Goal: Information Seeking & Learning: Learn about a topic

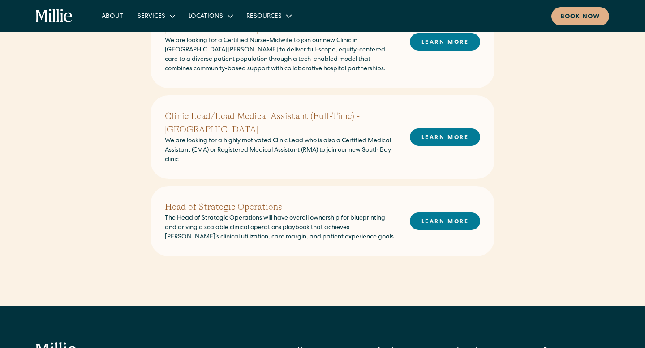
scroll to position [553, 0]
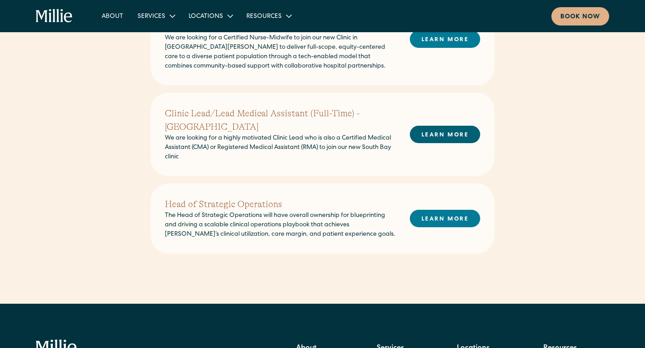
click at [442, 126] on link "LEARN MORE" at bounding box center [445, 134] width 70 height 17
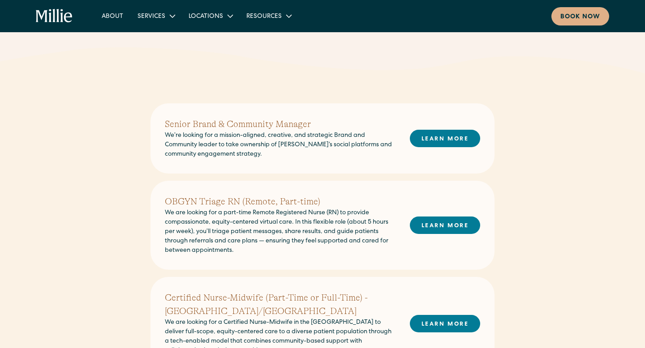
scroll to position [167, 0]
click at [436, 232] on link "LEARN MORE" at bounding box center [445, 225] width 70 height 17
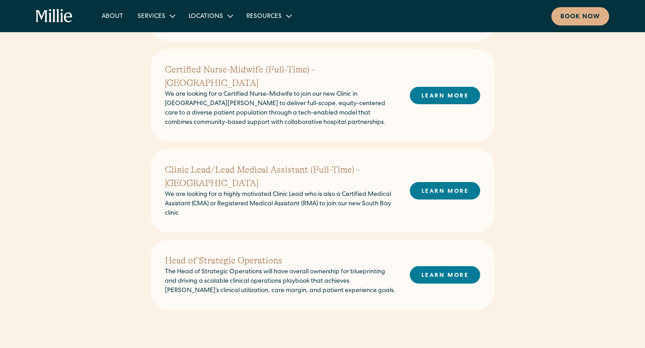
scroll to position [500, 0]
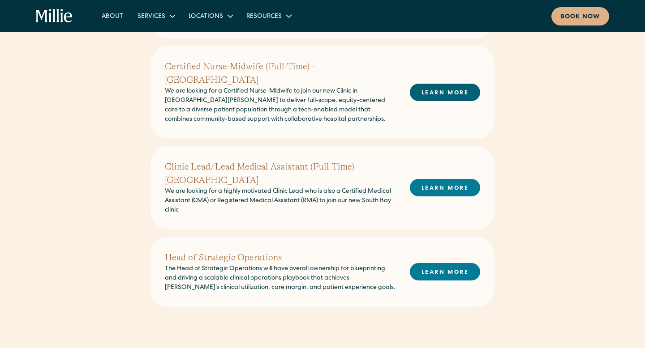
click at [432, 84] on link "LEARN MORE" at bounding box center [445, 92] width 70 height 17
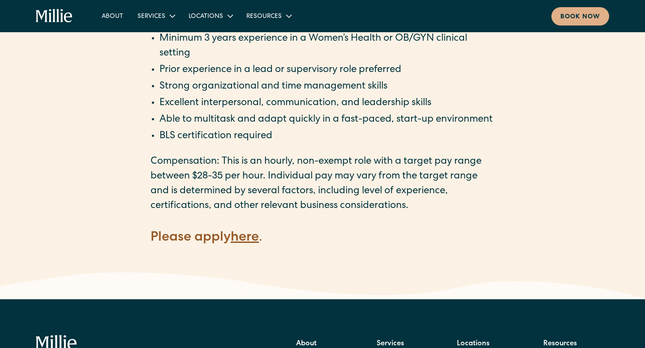
scroll to position [921, 0]
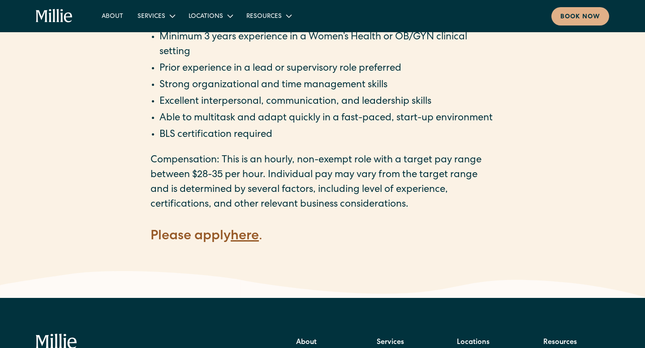
click at [251, 244] on strong "here" at bounding box center [245, 236] width 28 height 13
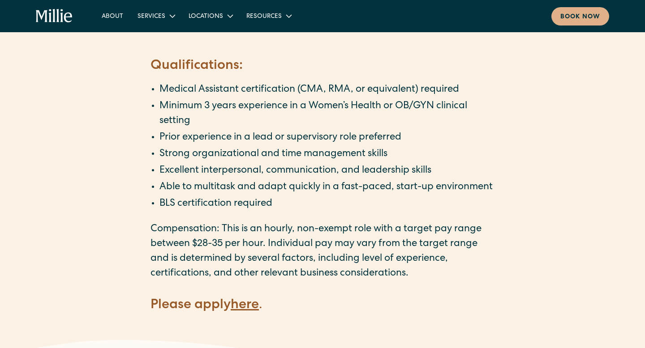
scroll to position [808, 0]
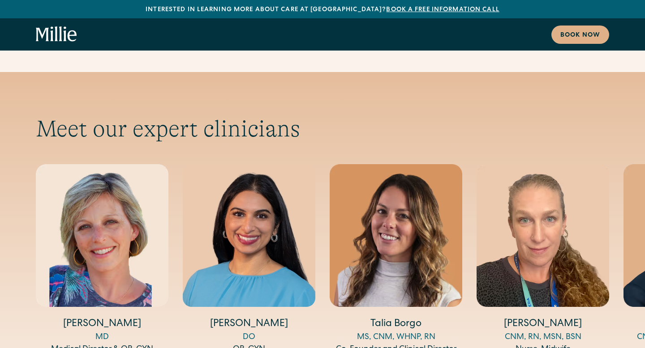
scroll to position [2915, 0]
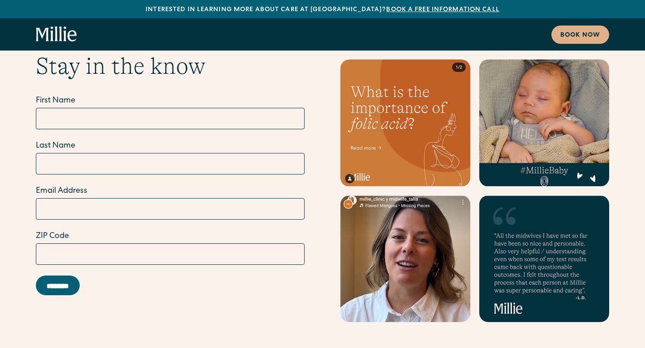
scroll to position [5255, 0]
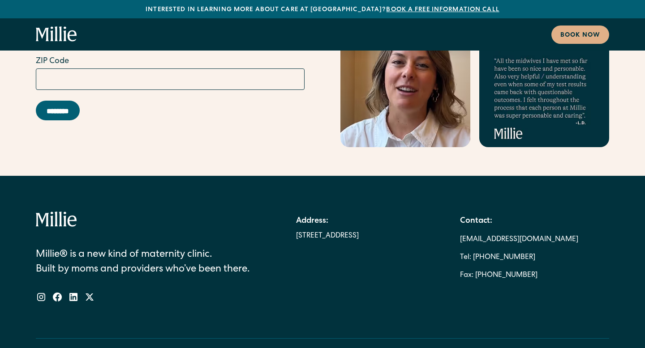
click at [301, 231] on div "1471 Saratoga Ave, Suite 101, San Jose CA 95129" at bounding box center [327, 236] width 63 height 11
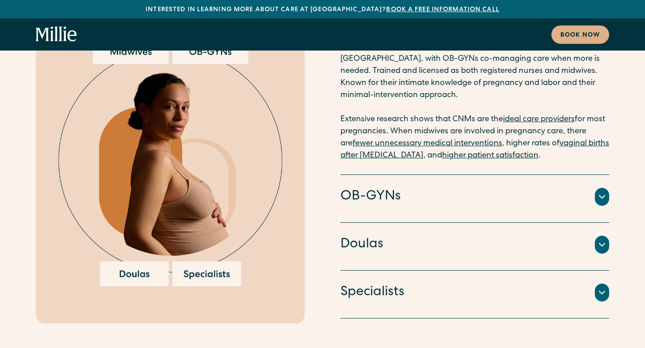
scroll to position [2051, 0]
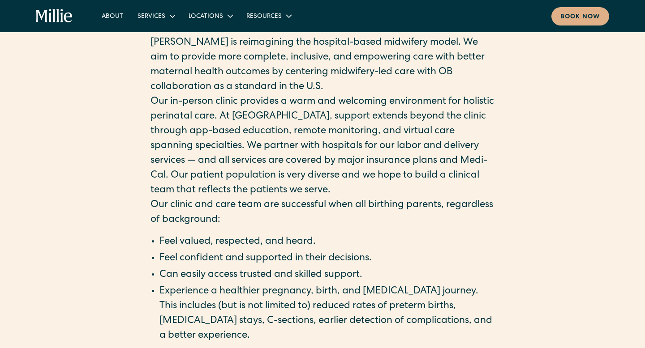
scroll to position [1012, 0]
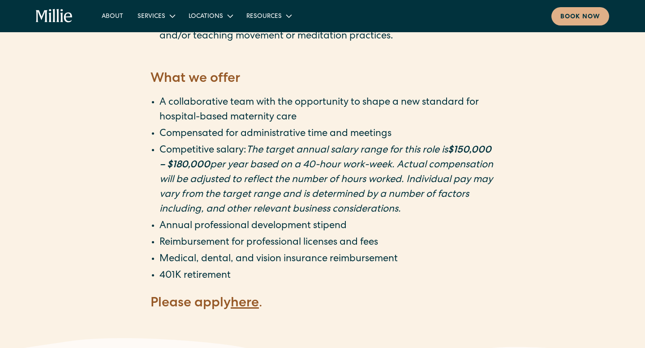
scroll to position [1588, 0]
